Goal: Communication & Community: Answer question/provide support

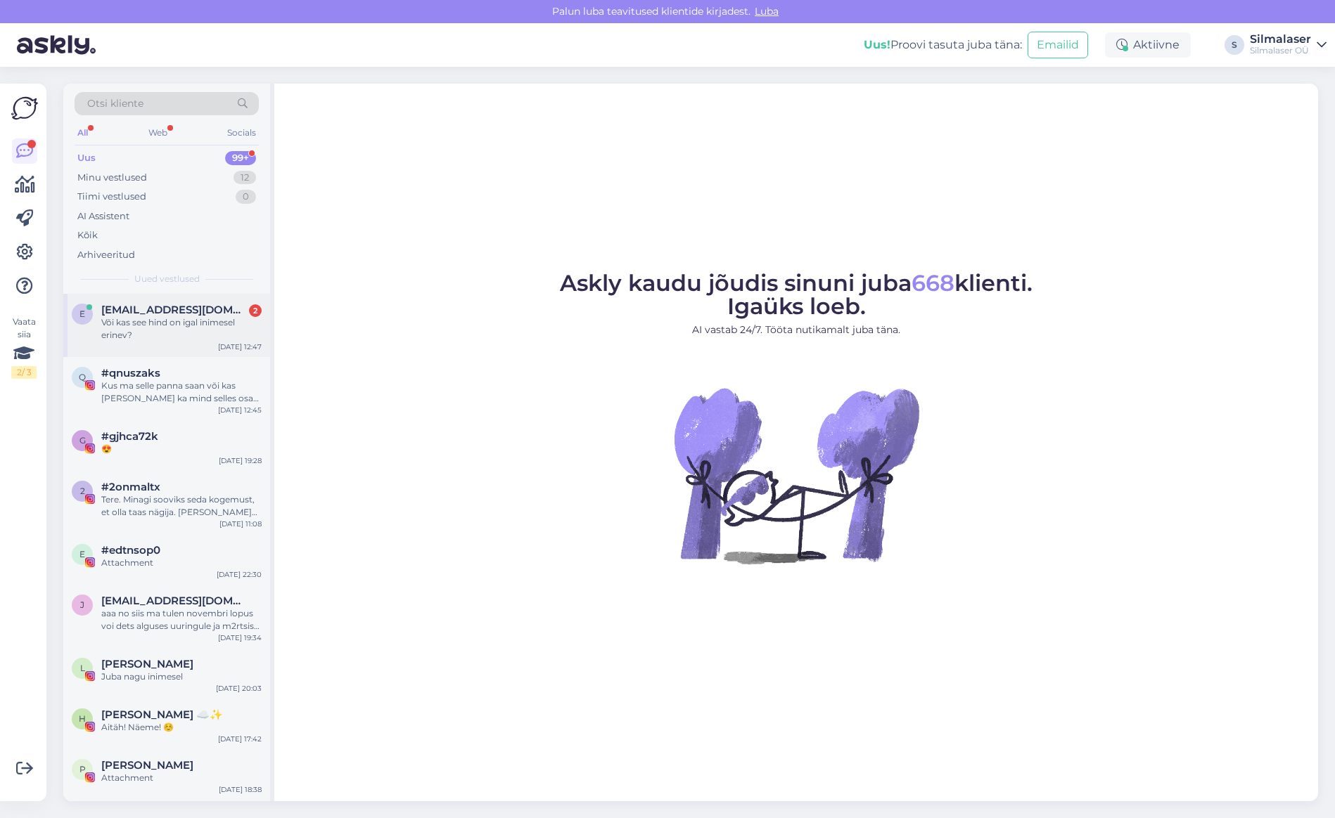
click at [195, 320] on div "Või kas see hind on igal inimesel erinev?" at bounding box center [181, 328] width 160 height 25
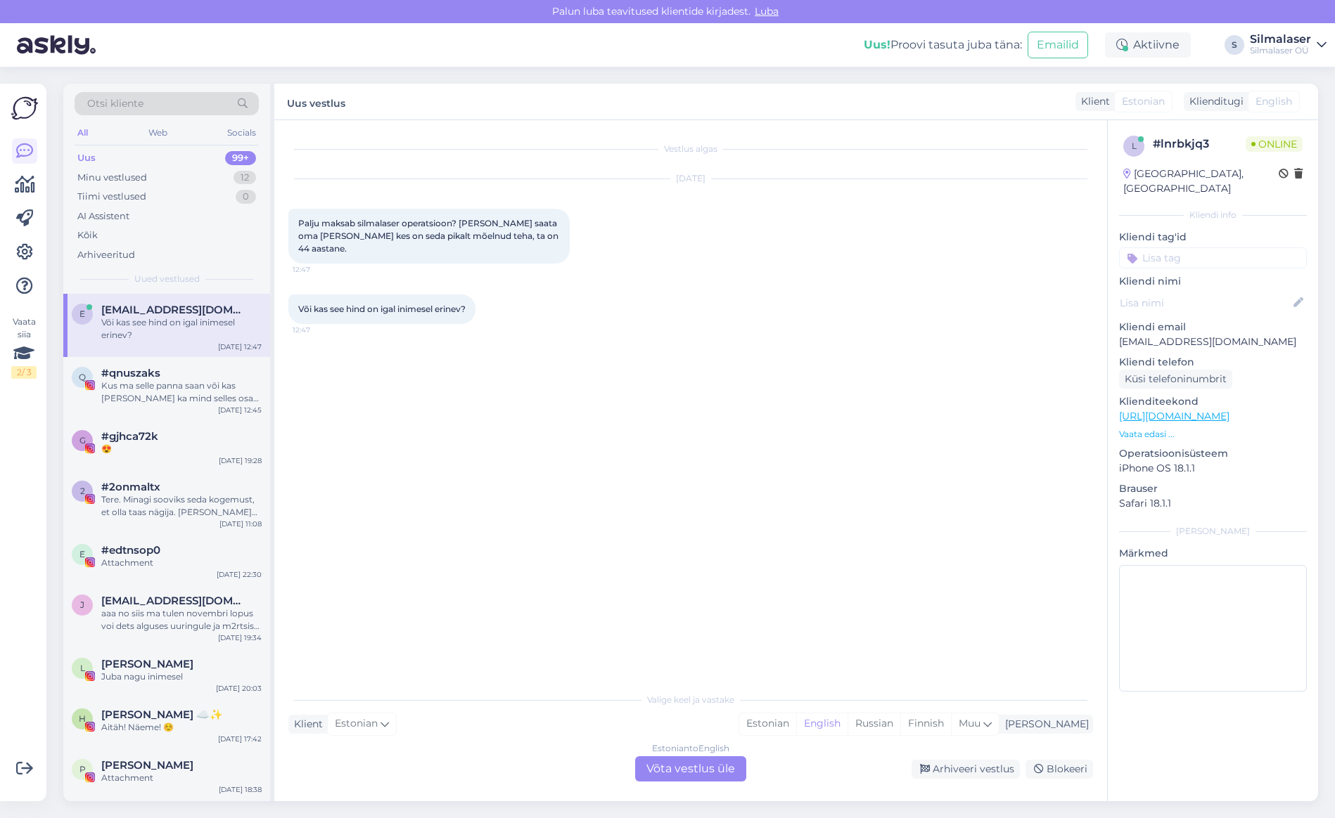
click at [697, 774] on div "Estonian to English Võta vestlus üle" at bounding box center [690, 769] width 111 height 25
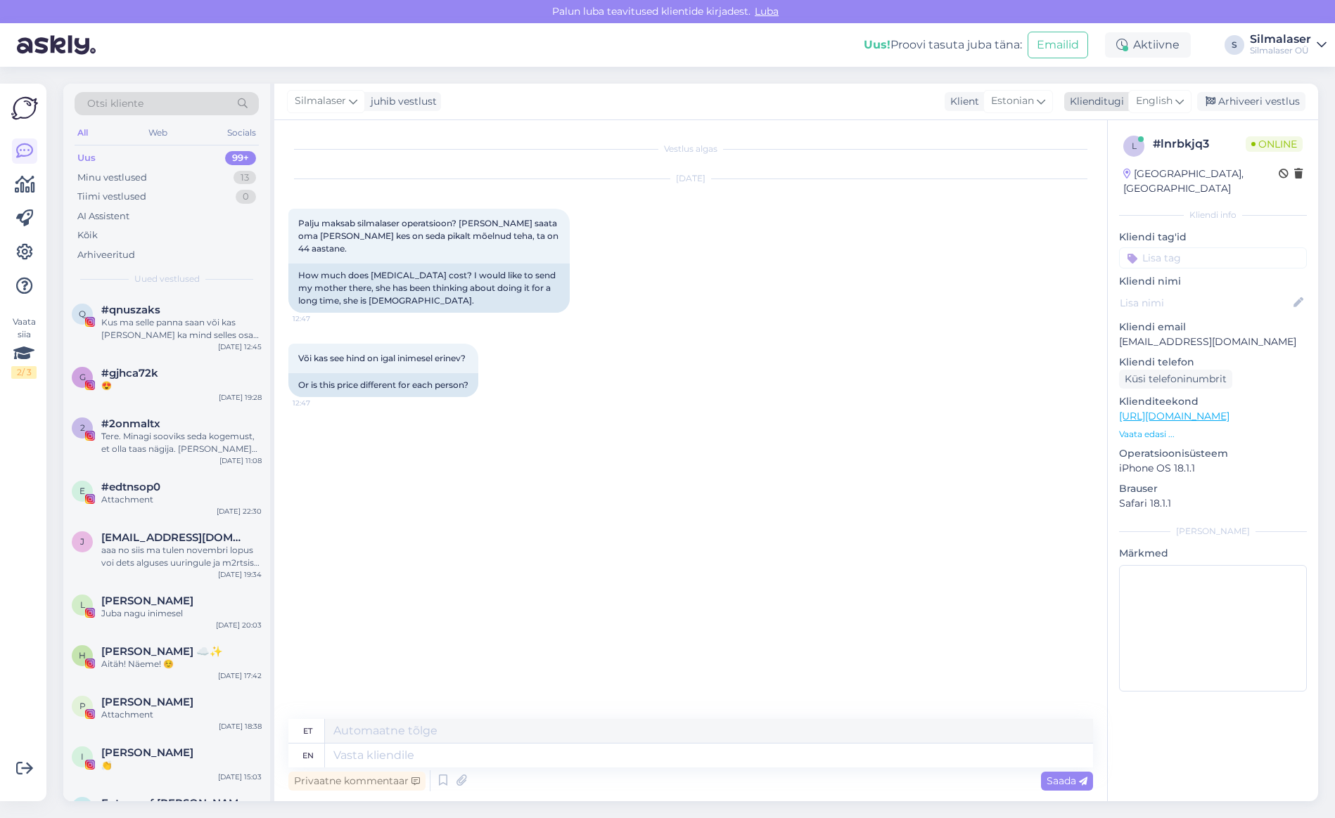
click at [1150, 105] on span "English" at bounding box center [1154, 101] width 37 height 15
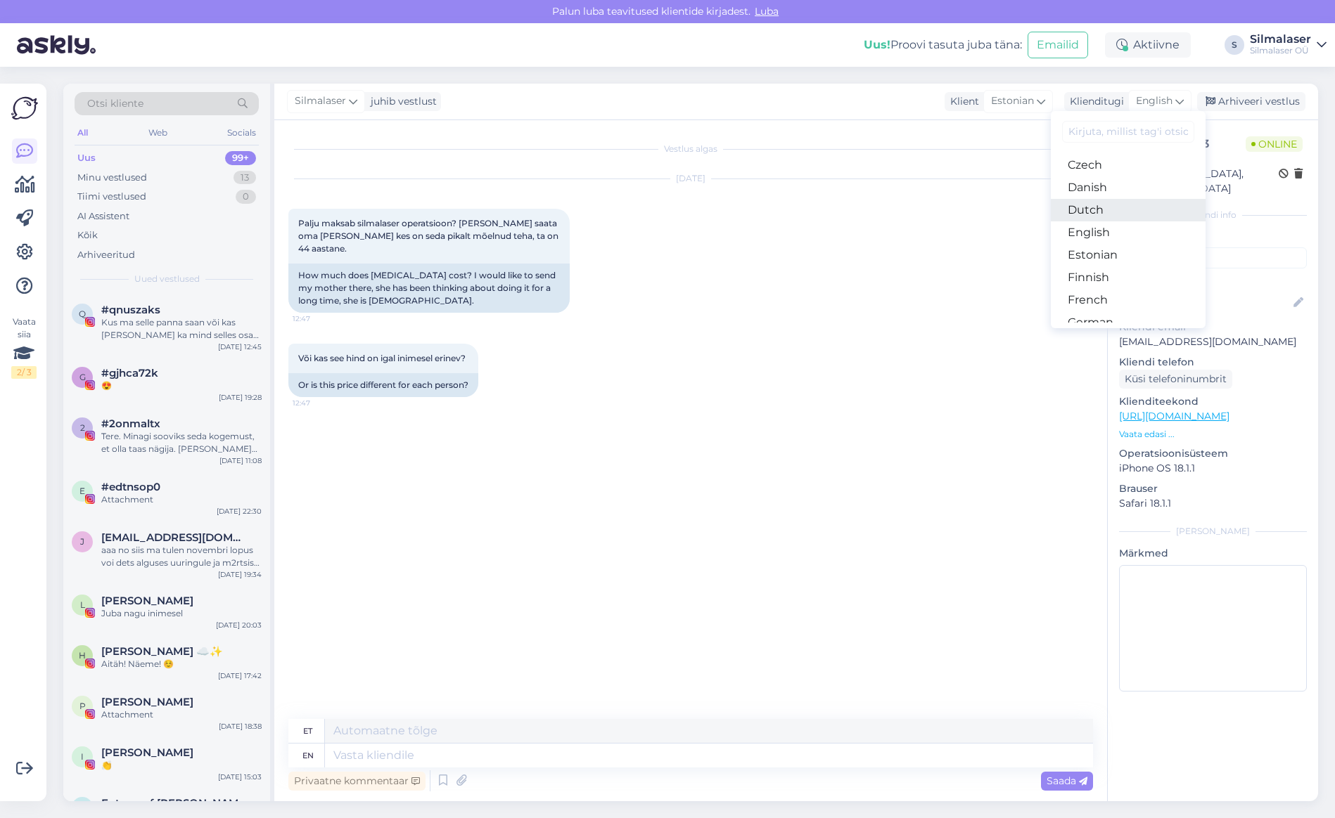
scroll to position [89, 0]
click at [1102, 259] on link "Estonian" at bounding box center [1127, 254] width 155 height 22
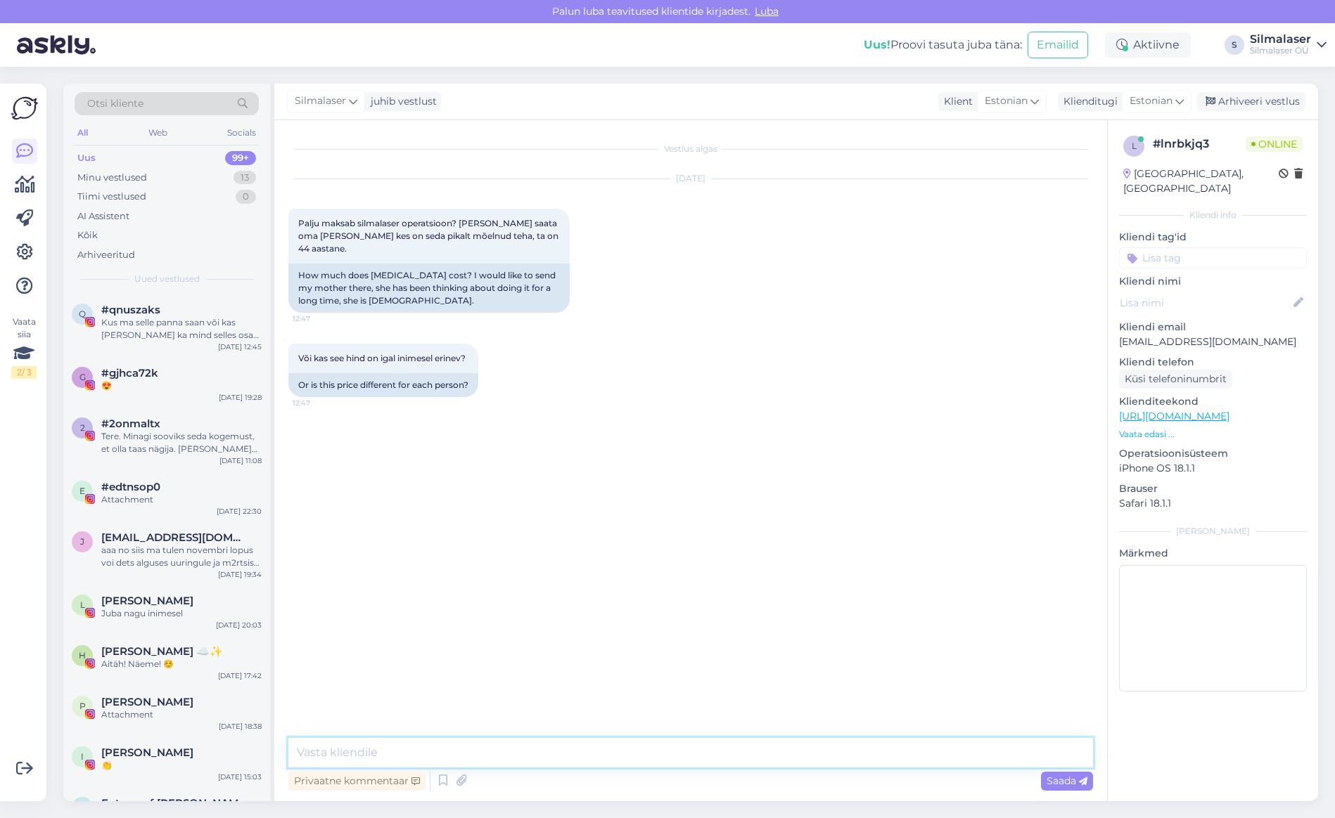
click at [342, 747] on textarea at bounding box center [690, 753] width 804 height 30
type textarea "Tere! Laseroperatsioon maksab 1850€ või 2650€ [PERSON_NAME] eest kokku sõltuval…"
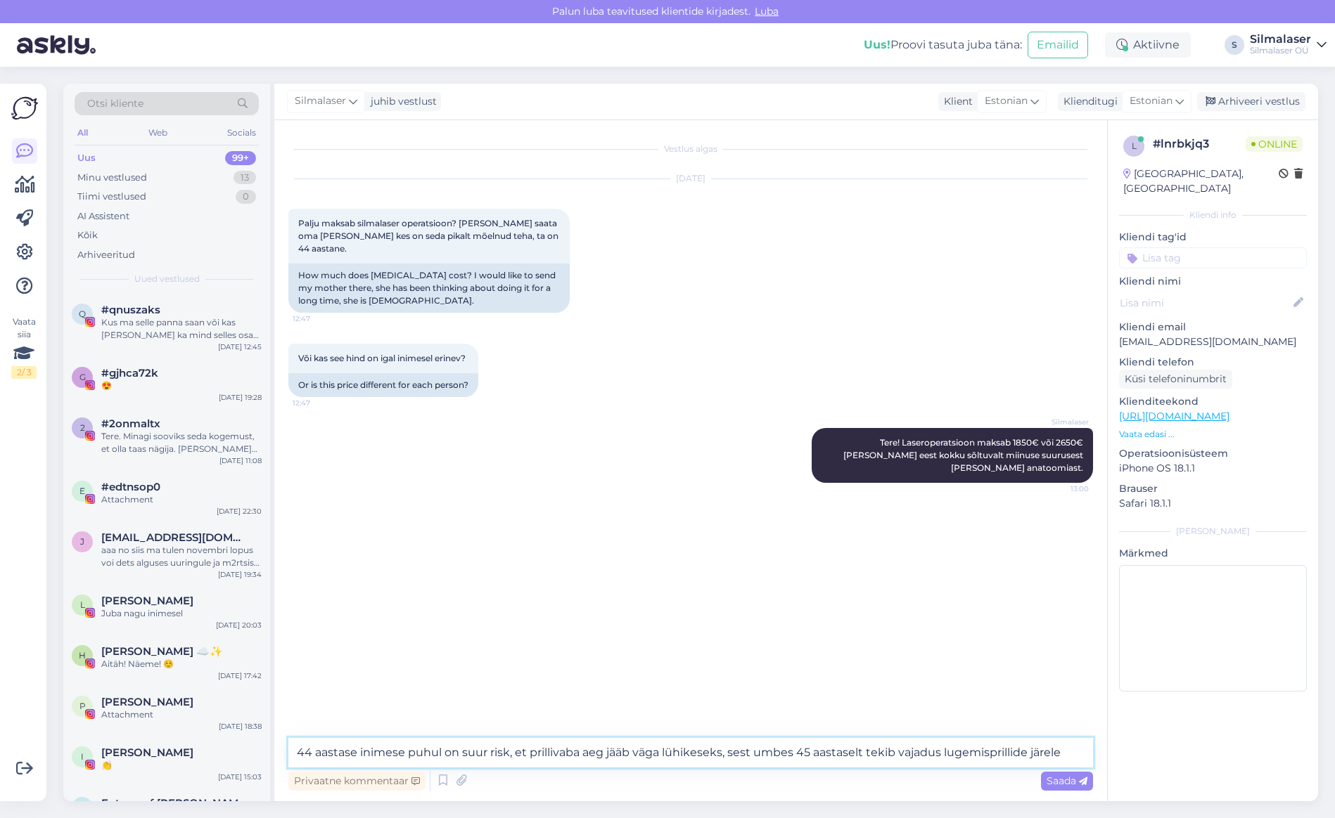
type textarea "44 aastase inimese puhul on suur risk, et prillivaba aeg jääb väga lühikeseks, …"
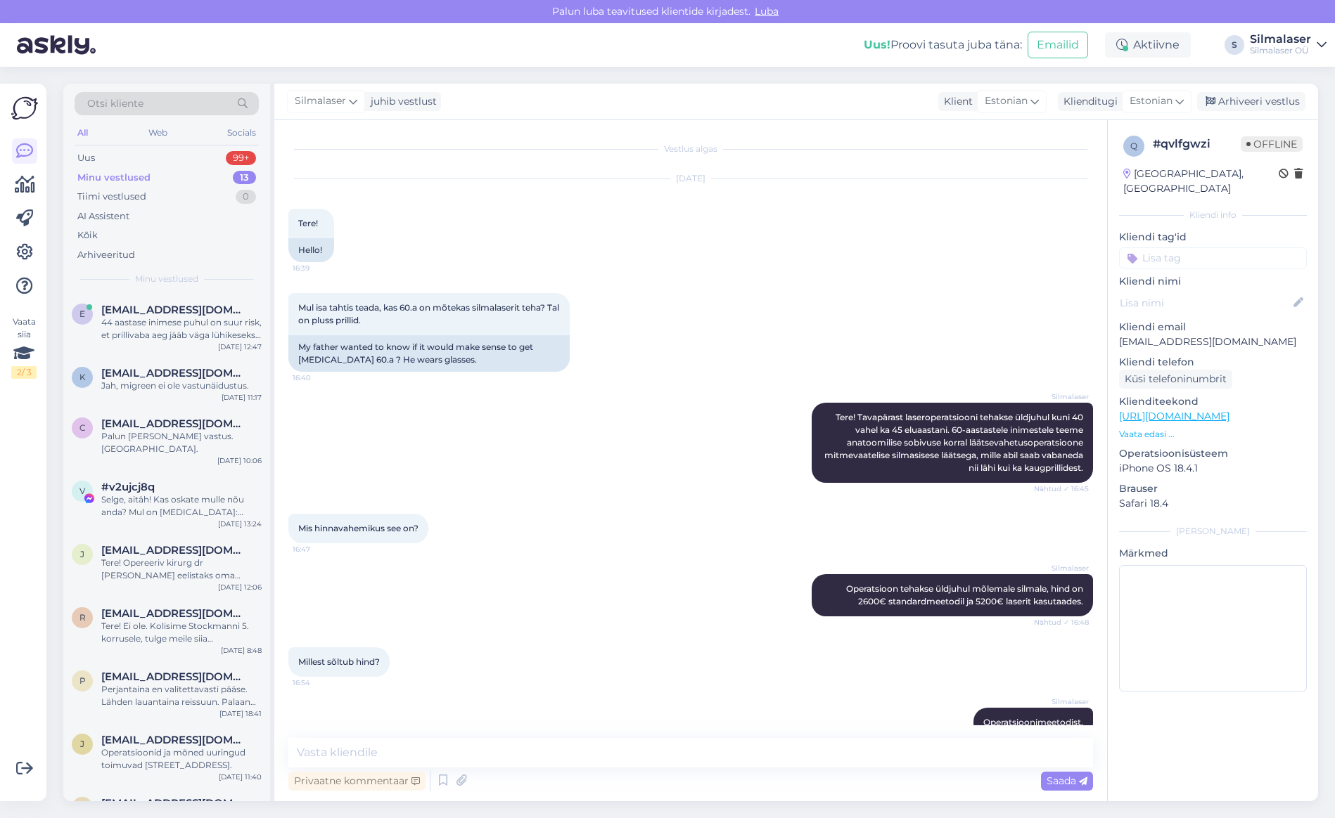
scroll to position [747, 0]
